Goal: Download file/media

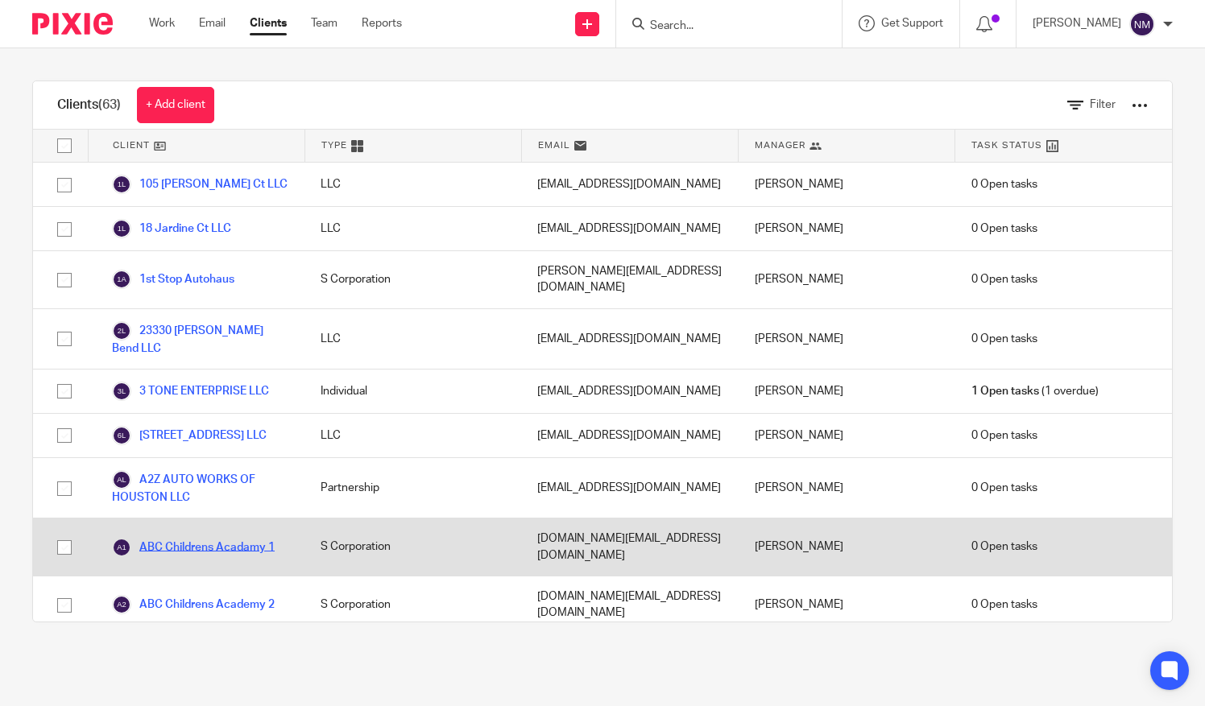
click at [169, 538] on link "ABC Childrens Acadamy 1" at bounding box center [193, 547] width 163 height 19
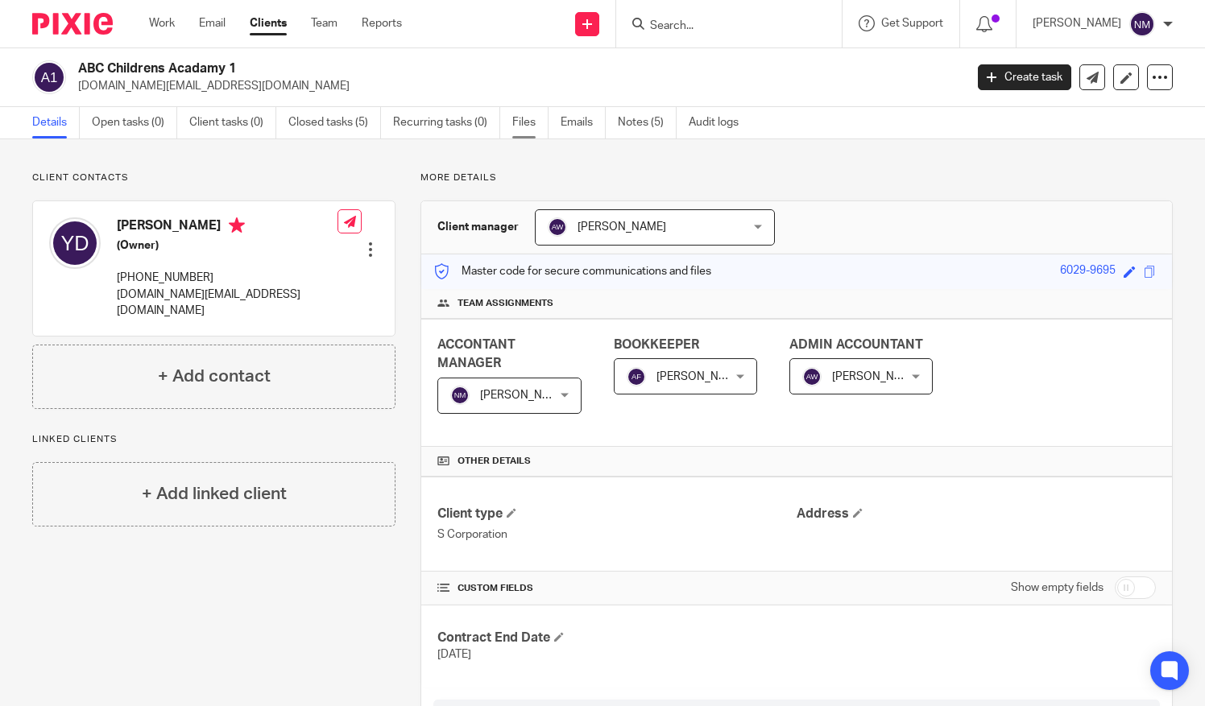
click at [527, 118] on link "Files" at bounding box center [530, 122] width 36 height 31
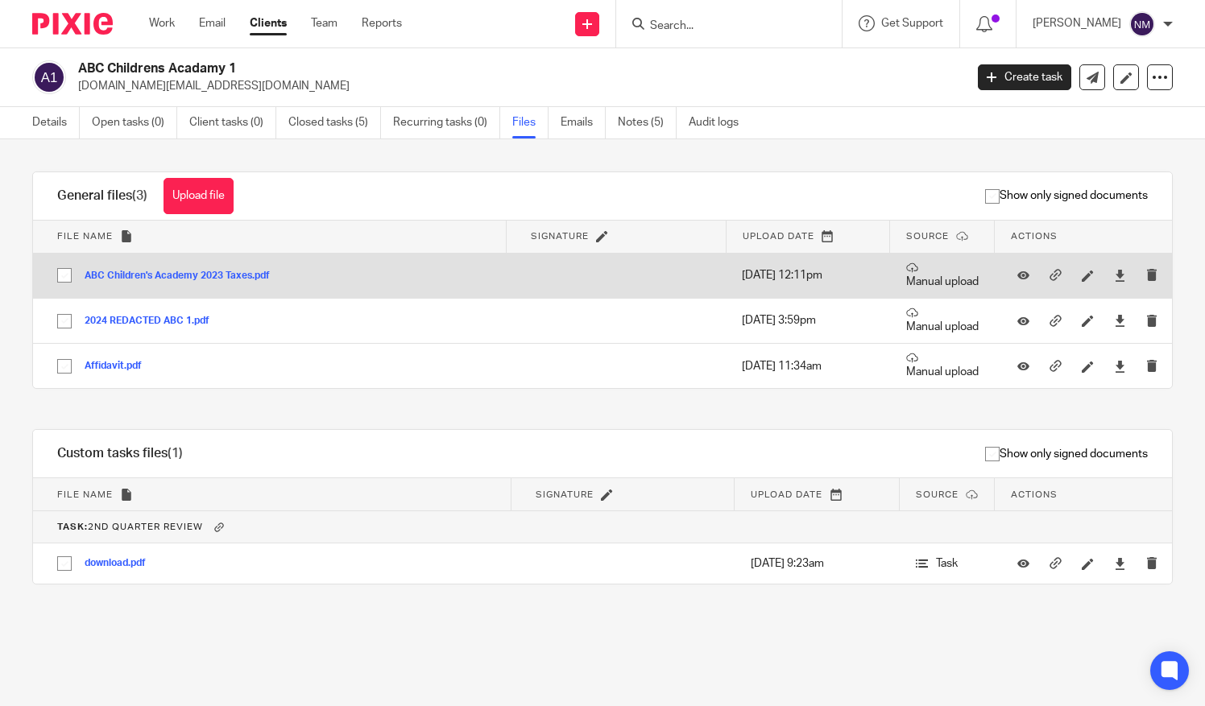
click at [154, 275] on button "ABC Children's Academy 2023 Taxes.pdf" at bounding box center [183, 276] width 197 height 11
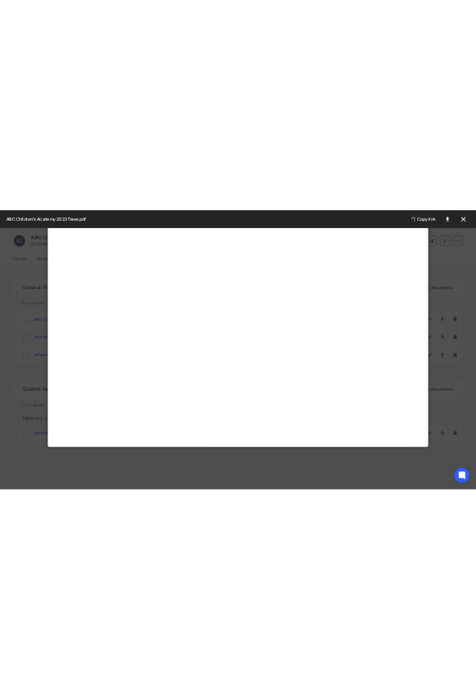
scroll to position [113, 0]
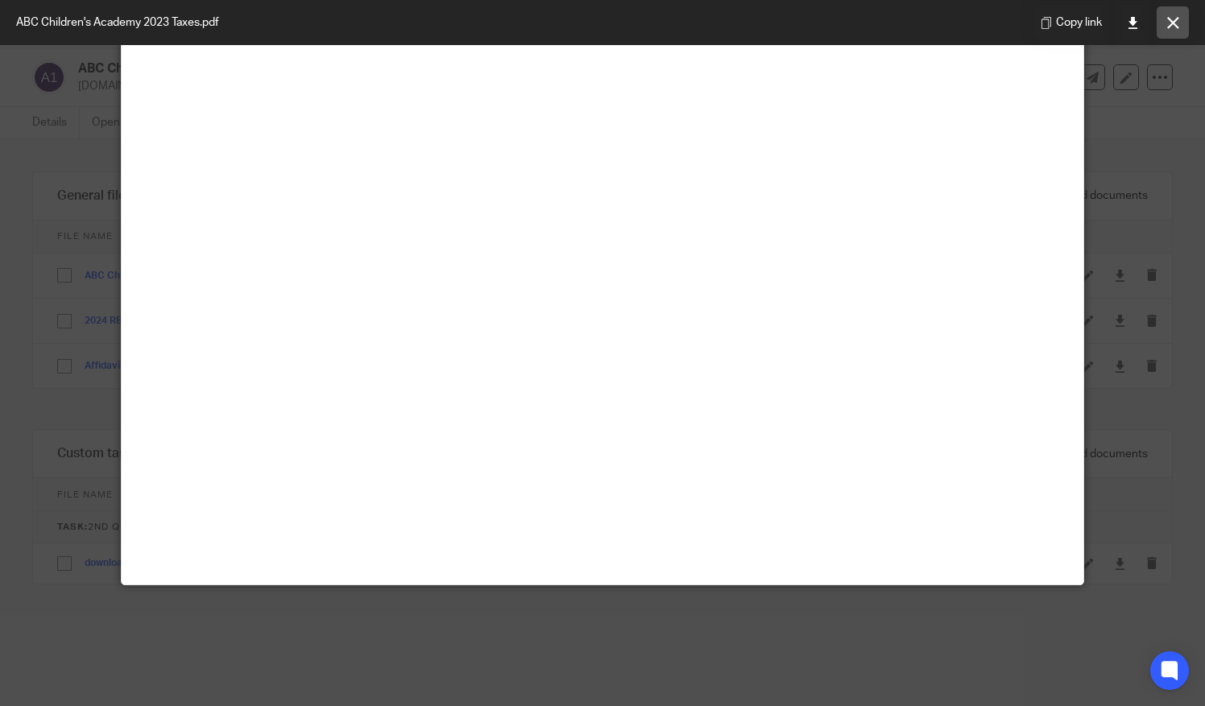
click at [1178, 31] on button at bounding box center [1173, 22] width 32 height 32
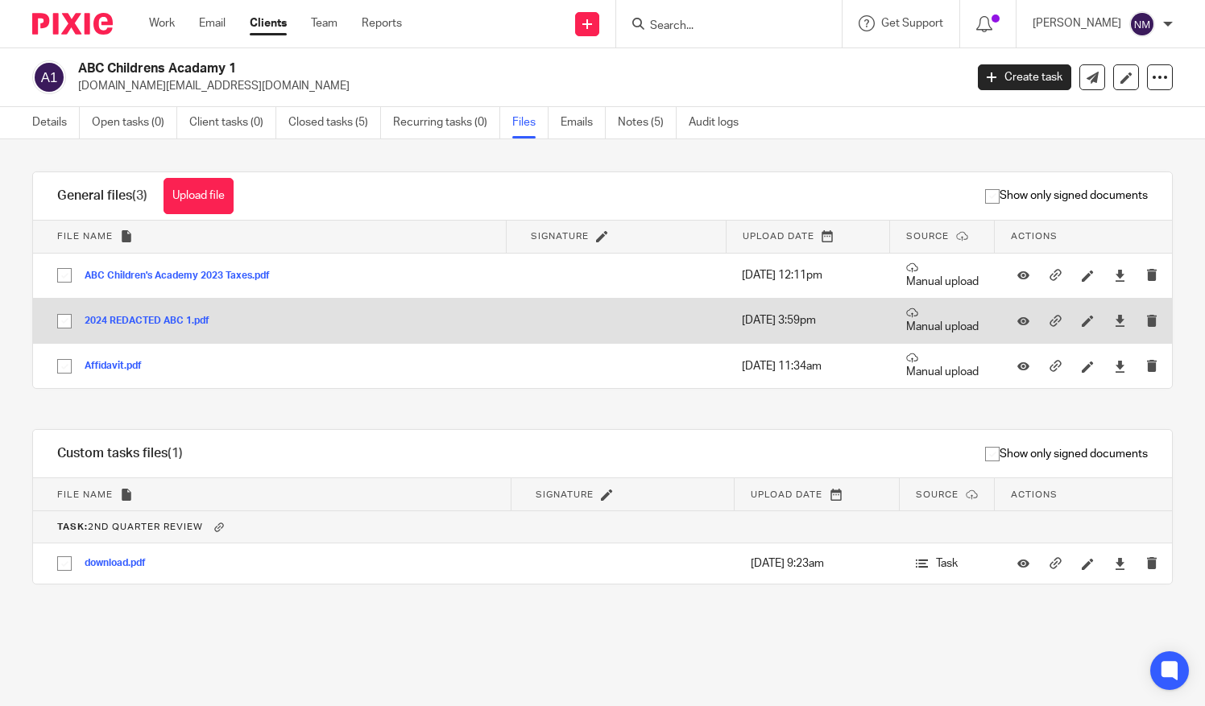
click at [151, 321] on button "2024 REDACTED ABC 1.pdf" at bounding box center [153, 321] width 137 height 11
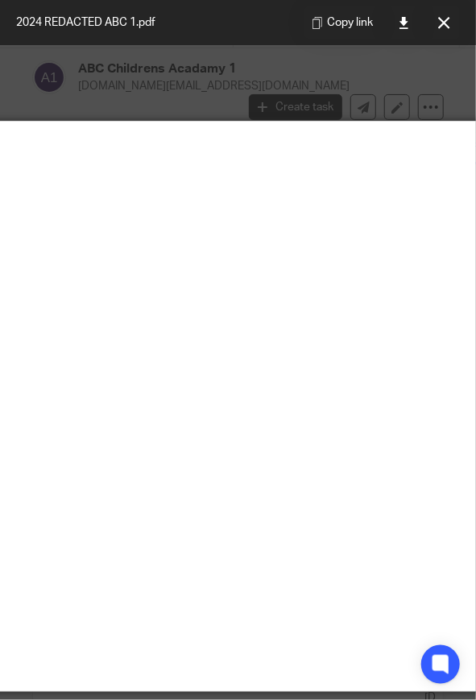
scroll to position [0, 277]
